Goal: Complete application form

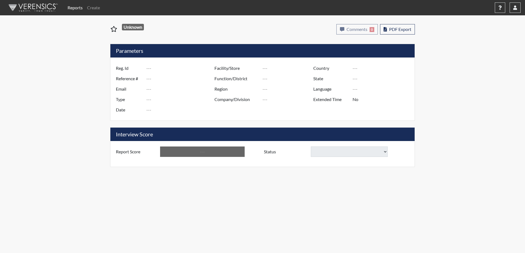
type input "BCornett"
type input "51474"
type input "[EMAIL_ADDRESS][DOMAIN_NAME]"
type input "Corrections Pre-Employment"
type input "[DATE]"
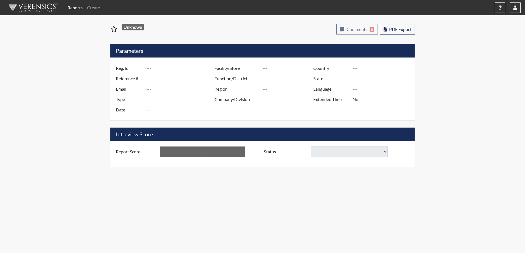
type input "Division of Security"
type input "[GEOGRAPHIC_DATA]"
type input "[US_STATE]"
type input "English"
type input "Yes"
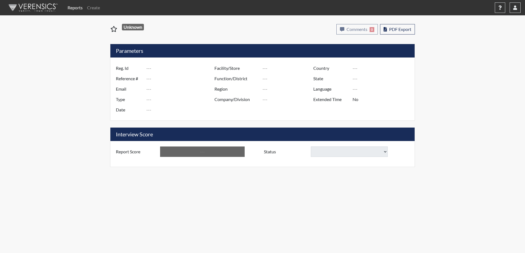
type input "Below Conditions"
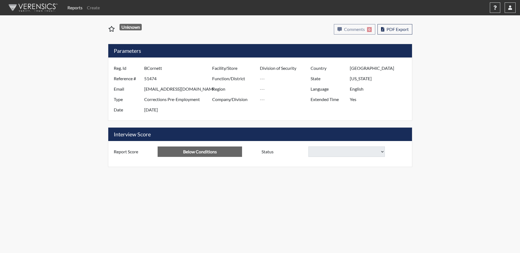
select select
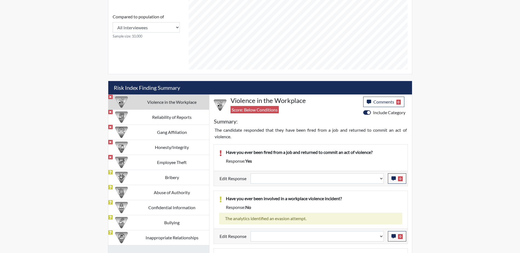
scroll to position [274, 0]
